Goal: Transaction & Acquisition: Purchase product/service

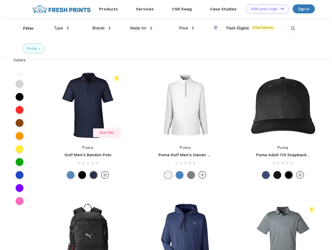
scroll to position [0, 0]
click at [266, 9] on link "Add your Logo Design Tool" at bounding box center [267, 8] width 43 height 9
click at [0, 0] on div "Design Tool" at bounding box center [0, 0] width 0 height 0
click at [280, 9] on link "Add your Logo Design Tool" at bounding box center [267, 8] width 43 height 9
click at [25, 28] on div "Filter" at bounding box center [28, 29] width 11 height 6
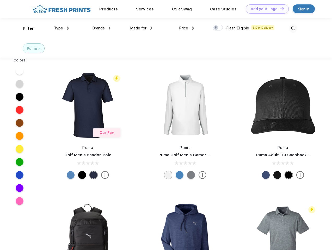
click at [62, 28] on span "Type" at bounding box center [58, 28] width 9 height 5
click at [101, 28] on span "Brands" at bounding box center [98, 28] width 13 height 5
click at [141, 28] on span "Made for" at bounding box center [138, 28] width 16 height 5
click at [187, 28] on span "Price" at bounding box center [183, 28] width 9 height 5
click at [218, 28] on div at bounding box center [218, 28] width 10 height 6
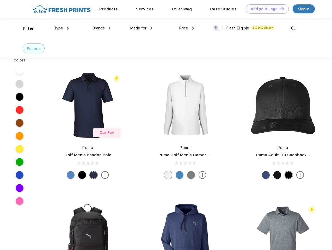
click at [216, 28] on input "checkbox" at bounding box center [214, 26] width 3 height 3
click at [293, 28] on img at bounding box center [293, 28] width 9 height 9
